Goal: Information Seeking & Learning: Find specific fact

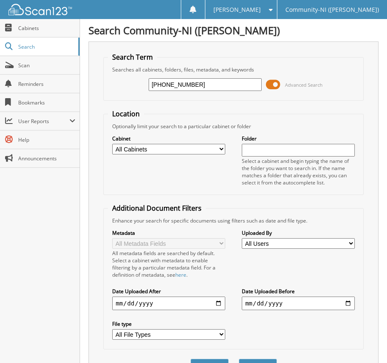
type input "[PHONE_NUMBER]"
click at [239, 359] on button "Search" at bounding box center [258, 367] width 38 height 16
click at [270, 82] on span at bounding box center [273, 84] width 14 height 13
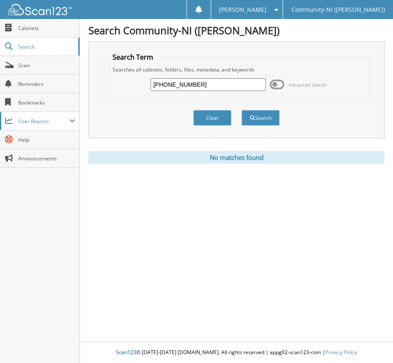
click at [56, 120] on span "User Reports" at bounding box center [43, 121] width 51 height 7
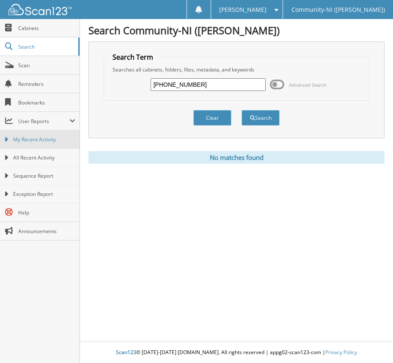
click at [34, 144] on link "My Recent Activity" at bounding box center [40, 139] width 80 height 18
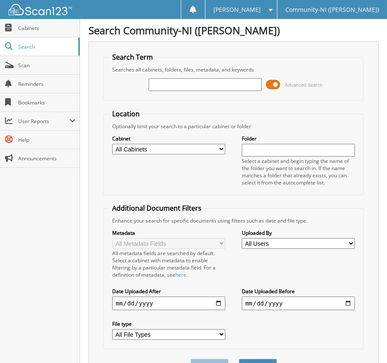
drag, startPoint x: 0, startPoint y: 0, endPoint x: 221, endPoint y: 83, distance: 235.9
click at [224, 81] on input "text" at bounding box center [205, 84] width 113 height 13
type input "[PHONE_NUMBER]"
click at [239, 359] on button "Search" at bounding box center [258, 367] width 38 height 16
click at [273, 90] on span at bounding box center [273, 84] width 14 height 13
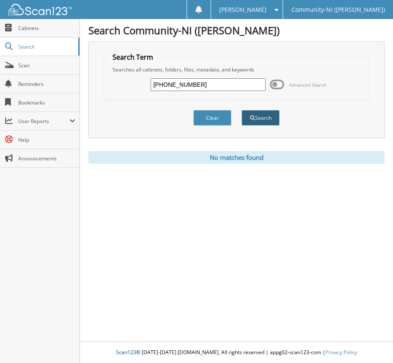
click at [253, 112] on button "Search" at bounding box center [261, 118] width 38 height 16
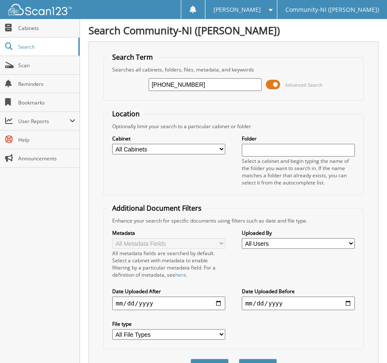
click at [271, 83] on span at bounding box center [273, 84] width 14 height 13
click at [227, 88] on input "text" at bounding box center [205, 84] width 113 height 13
type input "[PHONE_NUMBER]"
click at [239, 359] on button "Search" at bounding box center [258, 367] width 38 height 16
click at [273, 84] on span at bounding box center [273, 84] width 14 height 13
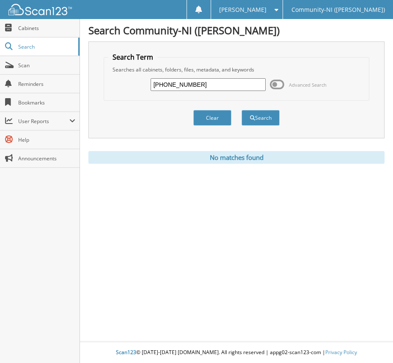
click at [164, 83] on input "[PHONE_NUMBER]" at bounding box center [209, 84] width 116 height 13
type input "24-1114527-10"
click at [242, 110] on button "Search" at bounding box center [261, 118] width 38 height 16
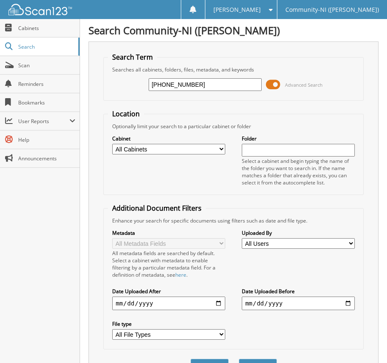
click at [274, 84] on span at bounding box center [273, 84] width 14 height 13
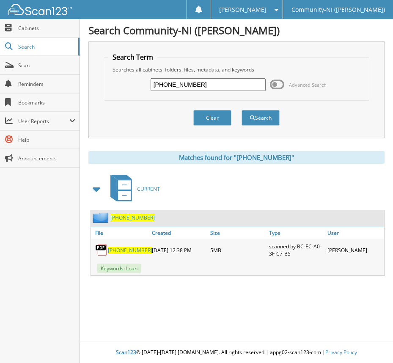
click at [118, 246] on div "[PHONE_NUMBER]" at bounding box center [120, 250] width 59 height 19
click at [119, 247] on link "24-1114527-10" at bounding box center [130, 250] width 44 height 7
click at [127, 253] on span "24-1114527-10" at bounding box center [130, 250] width 44 height 7
click at [46, 47] on span "Search" at bounding box center [46, 46] width 56 height 7
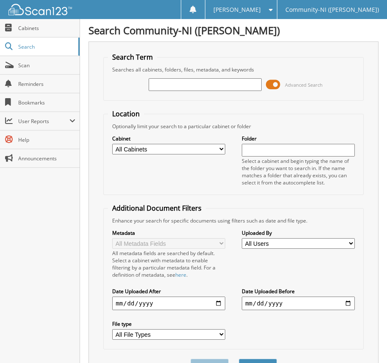
click at [182, 87] on input "text" at bounding box center [205, 84] width 113 height 13
type input "24-114527-10"
click at [239, 359] on button "Search" at bounding box center [258, 367] width 38 height 16
click at [269, 91] on div "[PHONE_NUMBER] Advanced Search" at bounding box center [233, 84] width 251 height 23
click at [272, 87] on span at bounding box center [273, 84] width 14 height 13
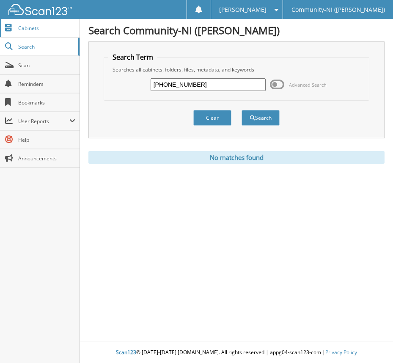
click at [29, 29] on span "Cabinets" at bounding box center [46, 28] width 57 height 7
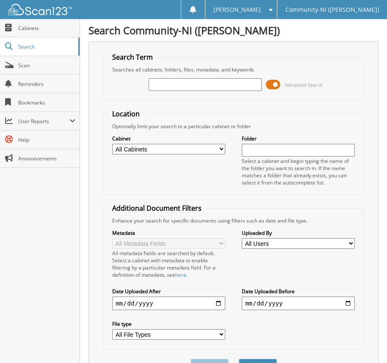
click at [207, 89] on input "text" at bounding box center [205, 84] width 113 height 13
type input "[PHONE_NUMBER]"
click at [239, 359] on button "Search" at bounding box center [258, 367] width 38 height 16
click at [274, 85] on span at bounding box center [273, 84] width 14 height 13
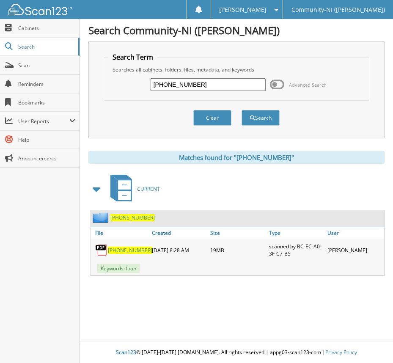
click at [122, 252] on span "24-140289-3" at bounding box center [130, 250] width 44 height 7
